Goal: Use online tool/utility: Use online tool/utility

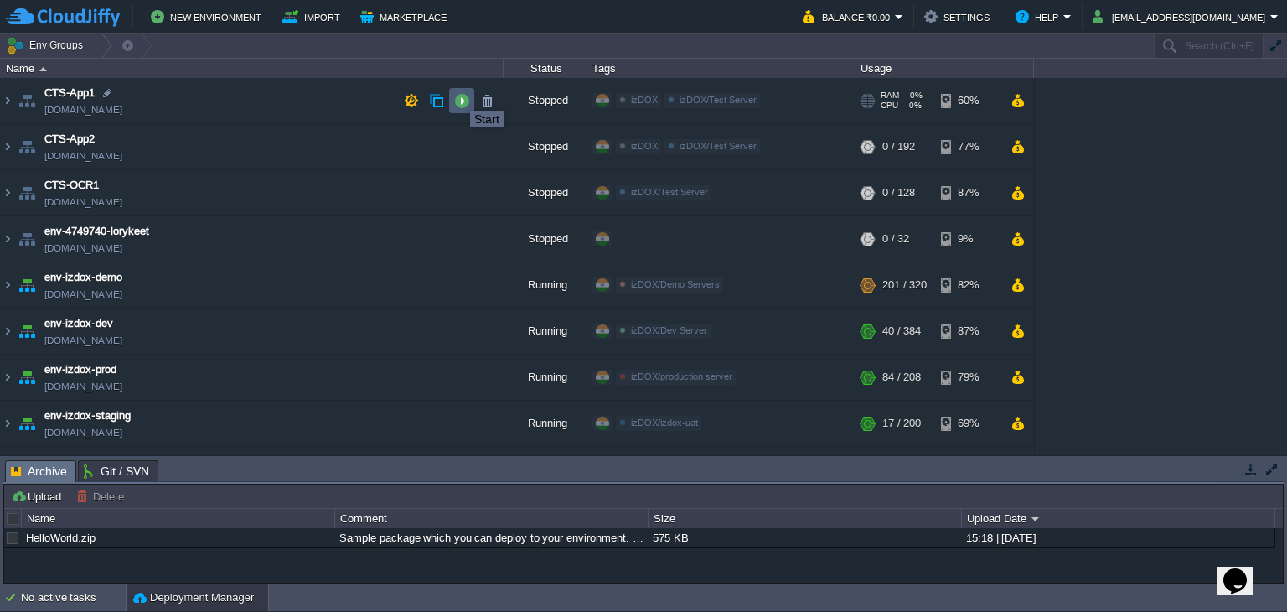
click at [457, 95] on button "button" at bounding box center [461, 100] width 15 height 15
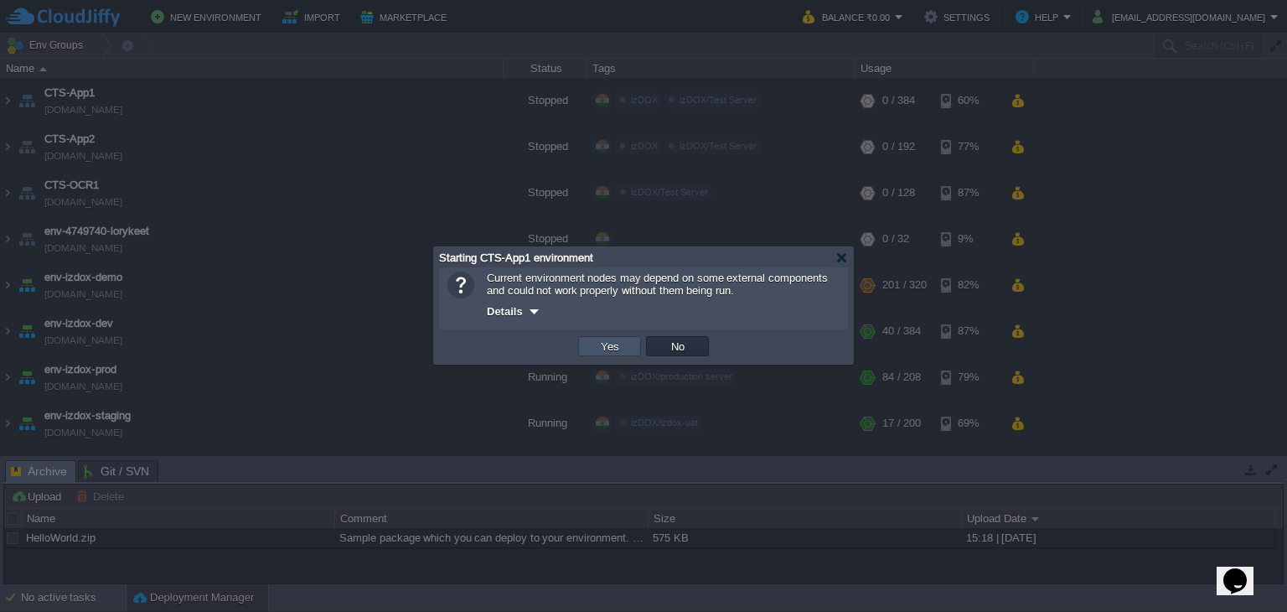
click at [607, 344] on button "Yes" at bounding box center [610, 345] width 28 height 15
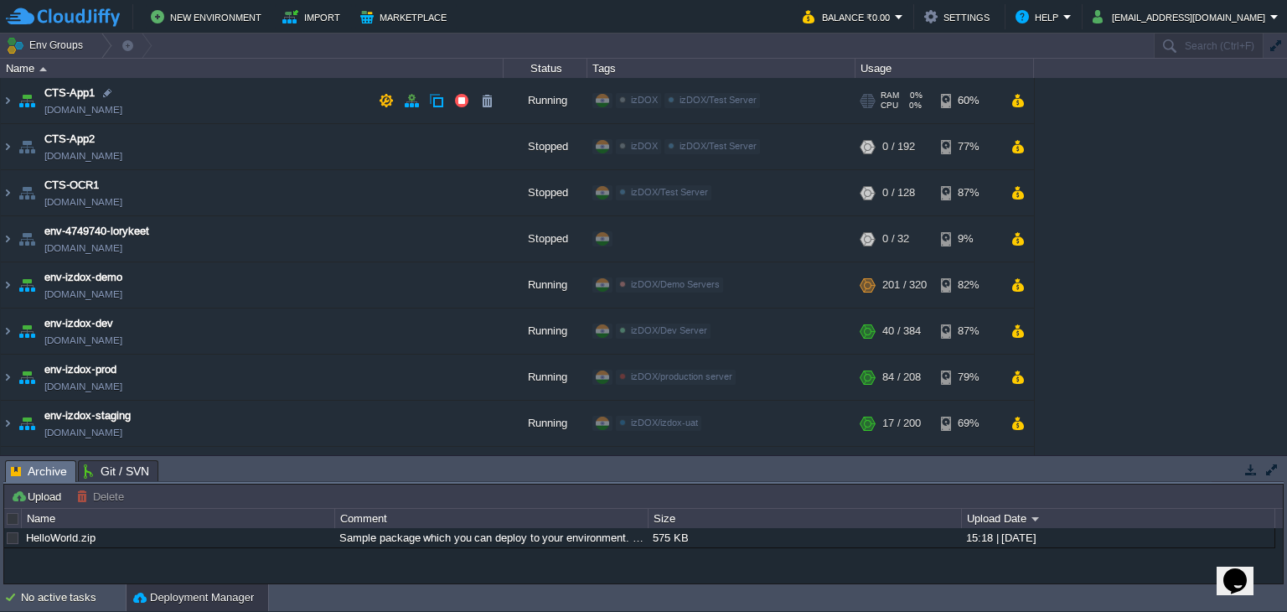
click at [10, 97] on img at bounding box center [7, 100] width 13 height 45
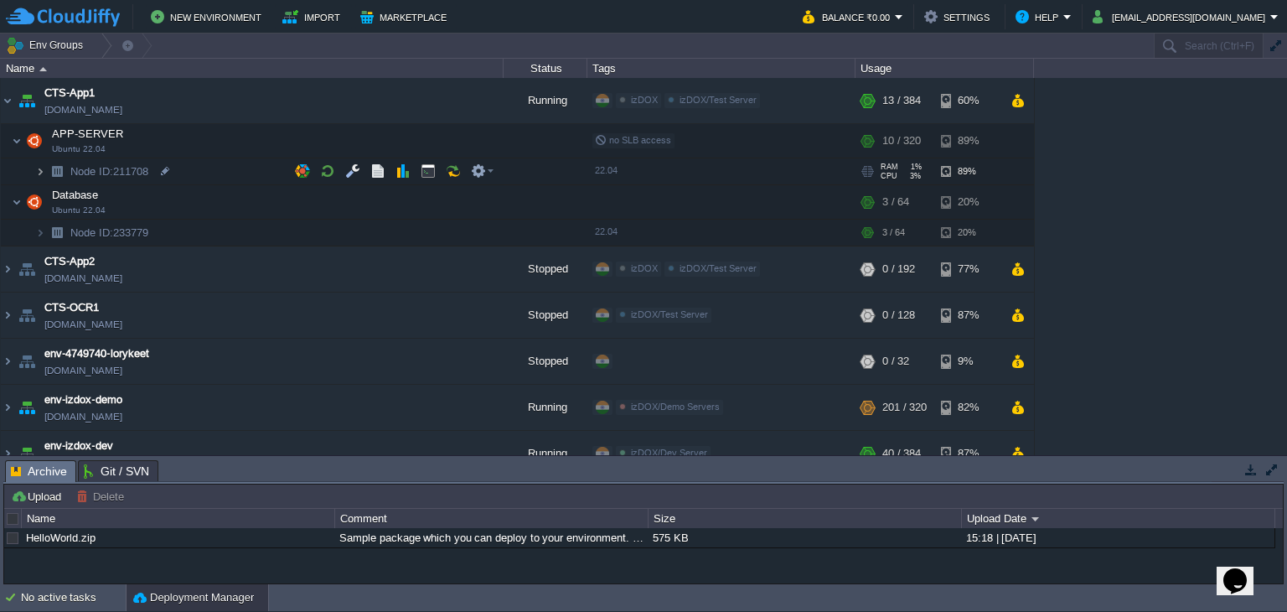
click at [38, 168] on img at bounding box center [40, 171] width 10 height 26
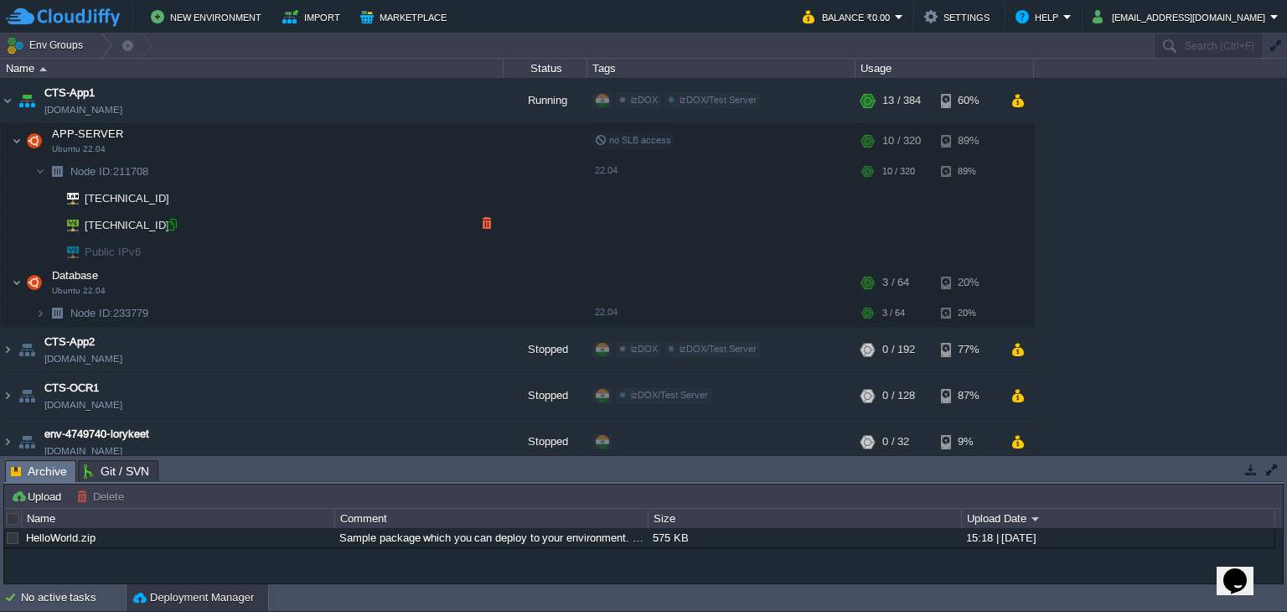
click at [173, 225] on div at bounding box center [171, 224] width 15 height 15
